Goal: Information Seeking & Learning: Learn about a topic

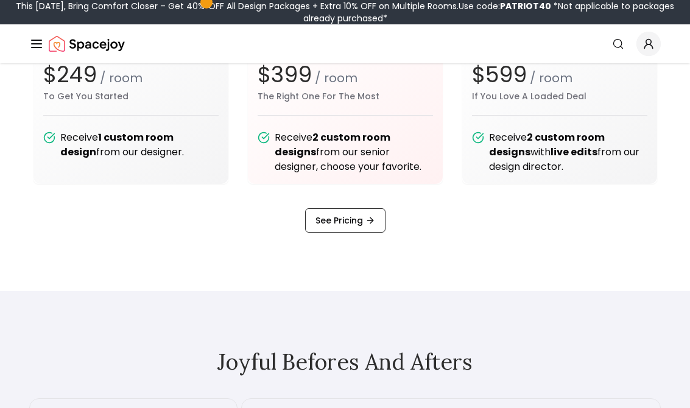
scroll to position [1550, 0]
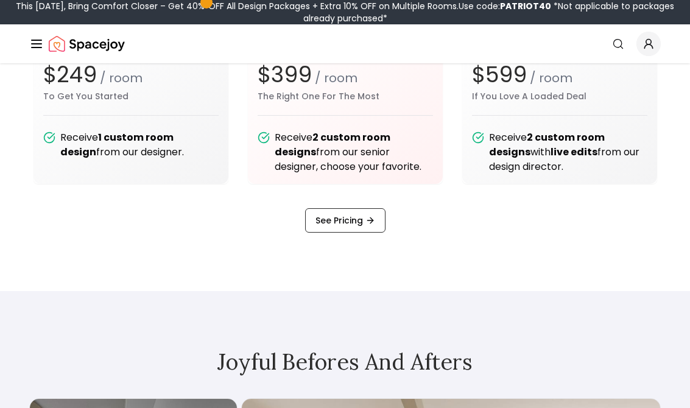
click at [41, 44] on line "Global" at bounding box center [37, 44] width 10 height 0
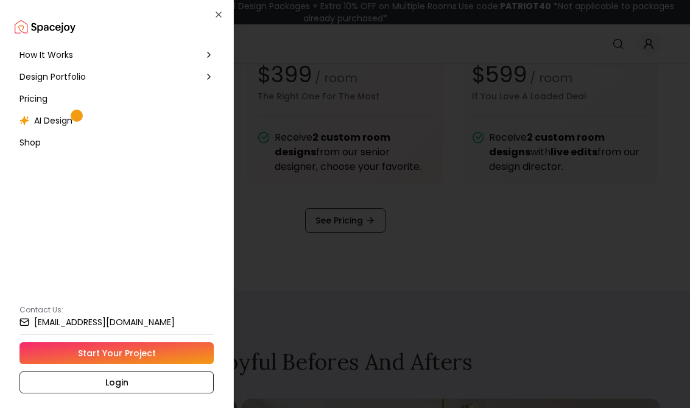
click at [73, 71] on span "Design Portfolio" at bounding box center [52, 77] width 66 height 12
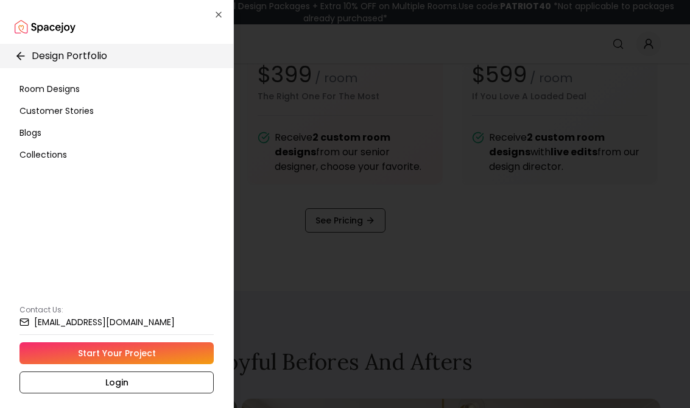
click at [37, 88] on span "Room Designs" at bounding box center [49, 89] width 60 height 12
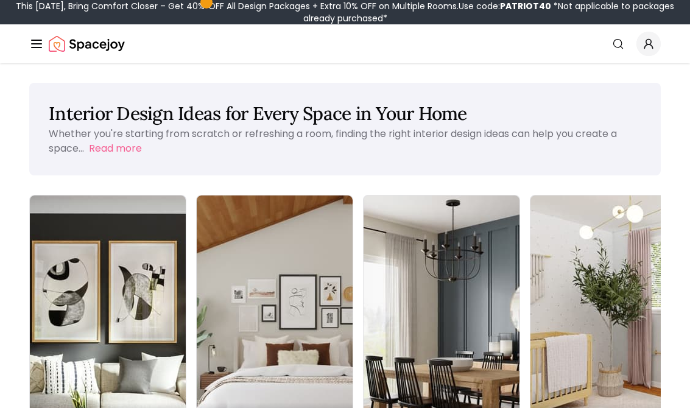
click at [197, 215] on img at bounding box center [275, 332] width 156 height 275
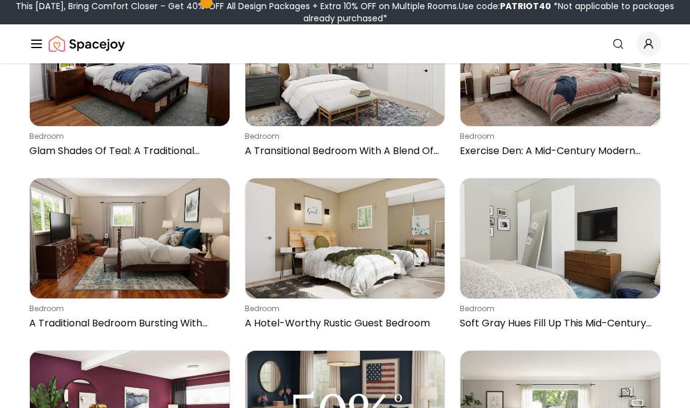
scroll to position [9646, 0]
click at [43, 38] on icon "Global" at bounding box center [36, 44] width 15 height 15
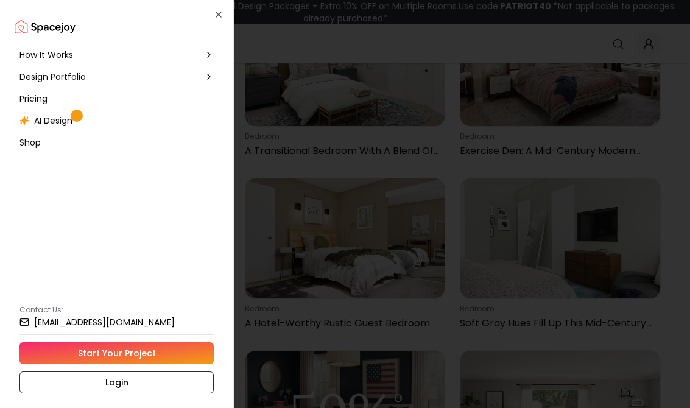
click at [33, 79] on span "Design Portfolio" at bounding box center [52, 77] width 66 height 12
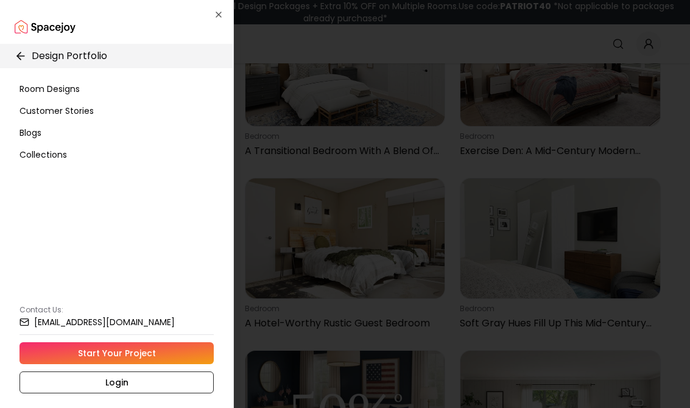
click at [23, 53] on icon at bounding box center [21, 56] width 12 height 12
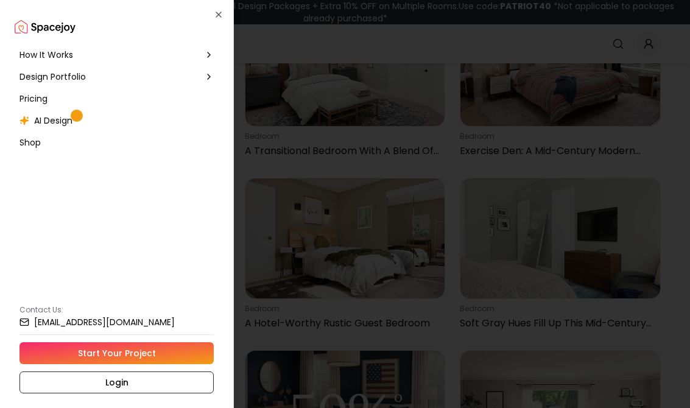
click at [44, 118] on span "AI Design" at bounding box center [53, 120] width 38 height 12
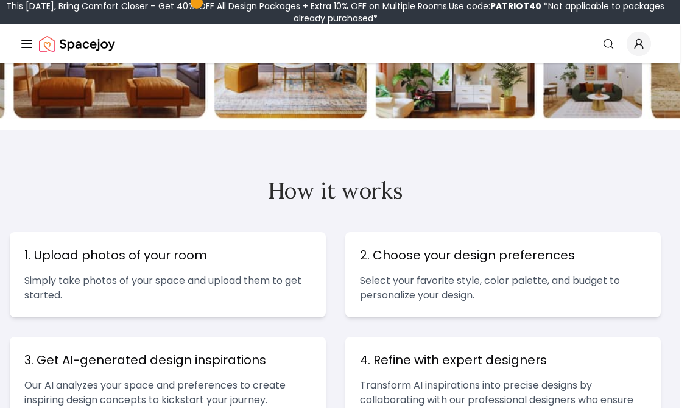
scroll to position [359, 10]
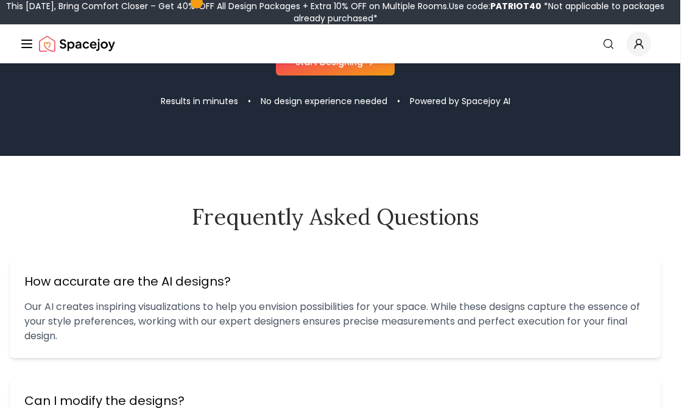
click at [641, 365] on div "How accurate are the AI designs? Our AI creates inspiring visualizations to hel…" at bounding box center [335, 360] width 651 height 205
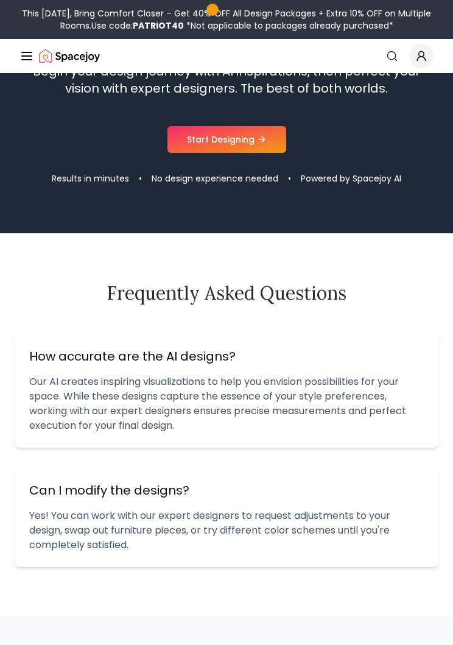
scroll to position [1645, 0]
click at [0, 153] on div "Begin your design journey with AI inspirations, then perfect your vision with e…" at bounding box center [226, 124] width 453 height 122
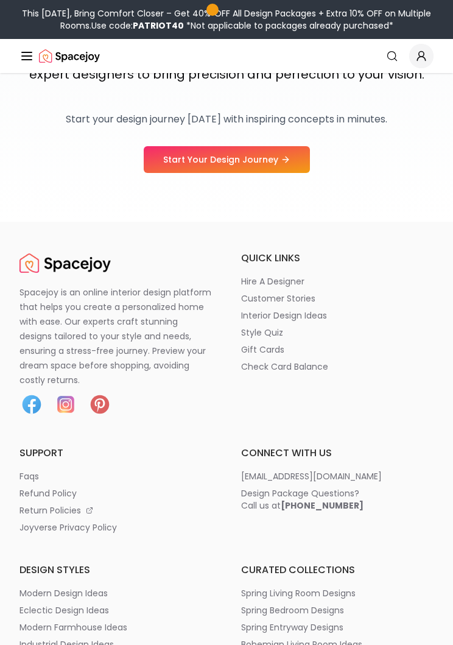
scroll to position [2312, 0]
